Goal: Check status

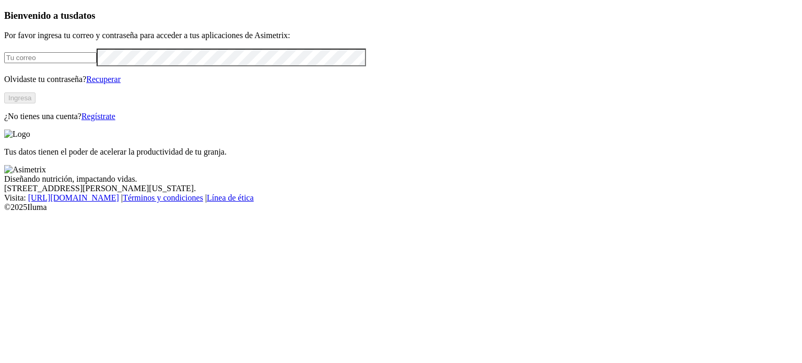
type input "[PERSON_NAME][EMAIL_ADDRESS][PERSON_NAME][DOMAIN_NAME]"
click at [36, 103] on button "Ingresa" at bounding box center [19, 97] width 31 height 11
